Goal: Task Accomplishment & Management: Use online tool/utility

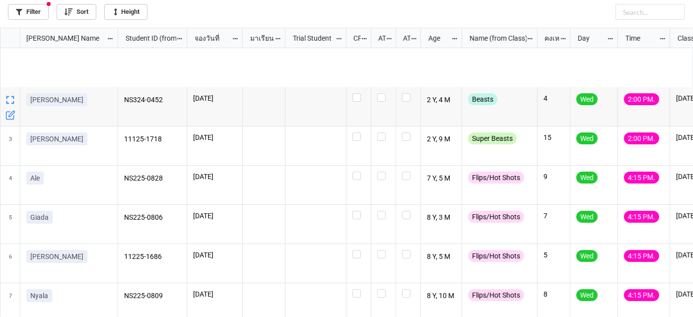
scroll to position [284, 687]
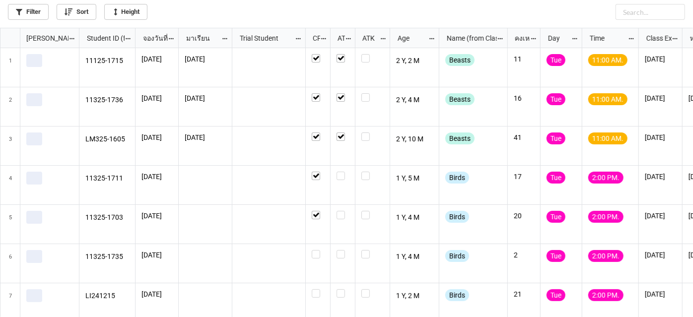
scroll to position [284, 687]
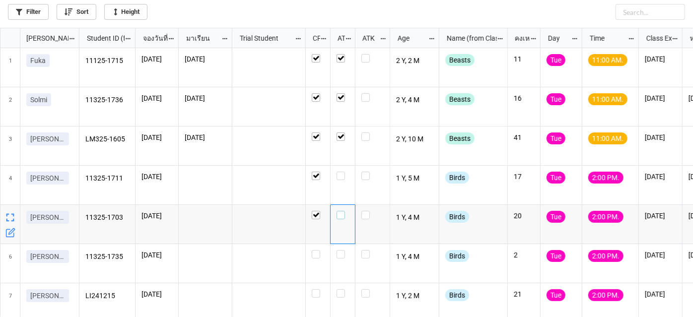
click at [337, 211] on label "grid" at bounding box center [342, 211] width 12 height 0
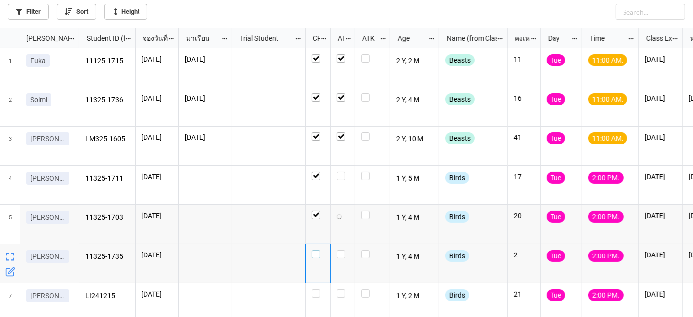
click at [318, 250] on label "grid" at bounding box center [318, 250] width 12 height 0
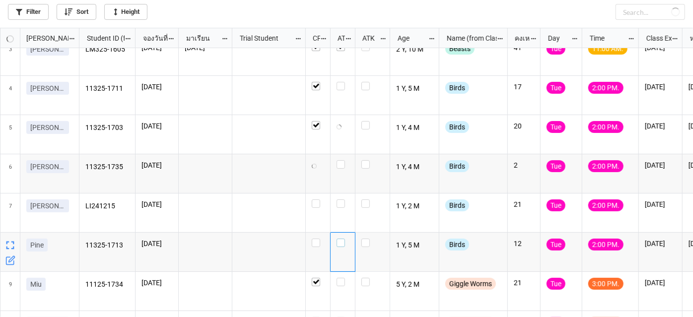
click at [340, 239] on label "grid" at bounding box center [342, 239] width 12 height 0
click at [342, 199] on label "grid" at bounding box center [342, 199] width 12 height 0
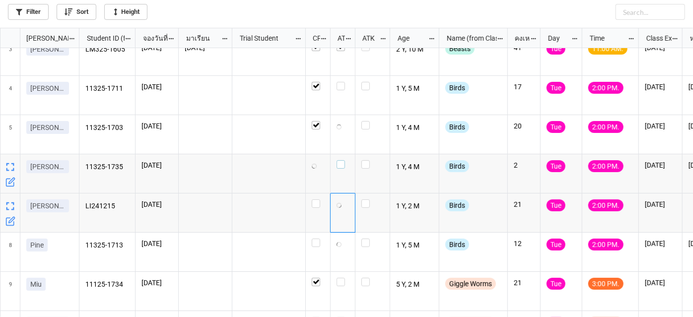
click at [341, 160] on label "grid" at bounding box center [342, 160] width 12 height 0
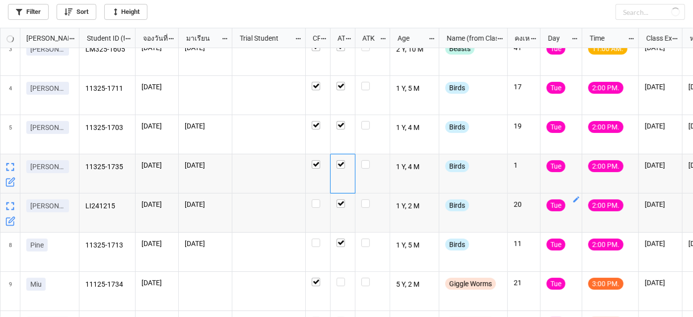
checkbox input "true"
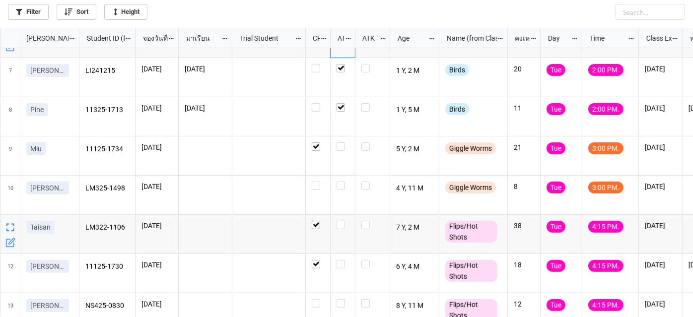
scroll to position [245, 0]
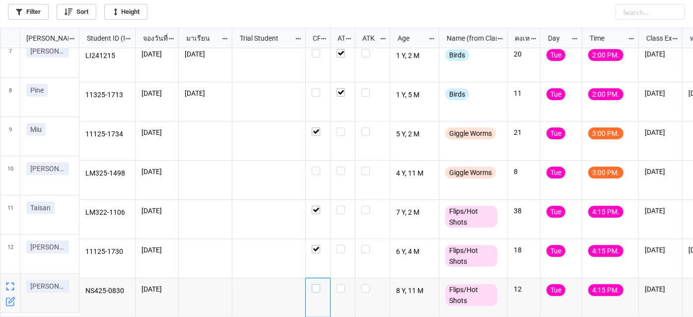
drag, startPoint x: 313, startPoint y: 280, endPoint x: 340, endPoint y: 274, distance: 27.9
click at [314, 284] on label "grid" at bounding box center [318, 284] width 12 height 0
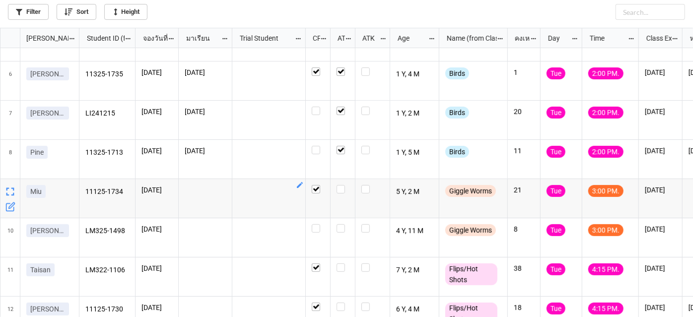
scroll to position [135, 0]
